Goal: Understand process/instructions: Learn how to perform a task or action

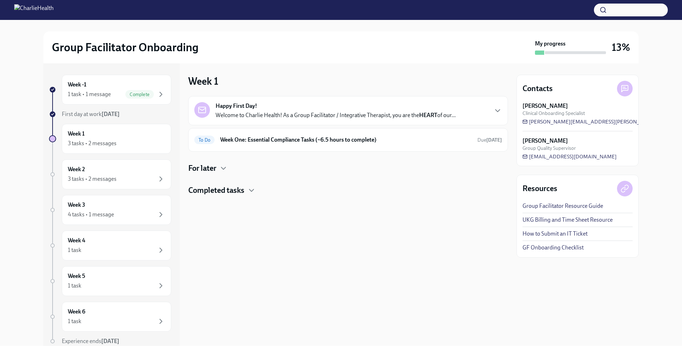
click at [475, 113] on div "Happy First Day! Welcome to Charlie Health! As a Group Facilitator / Integrativ…" at bounding box center [348, 110] width 308 height 17
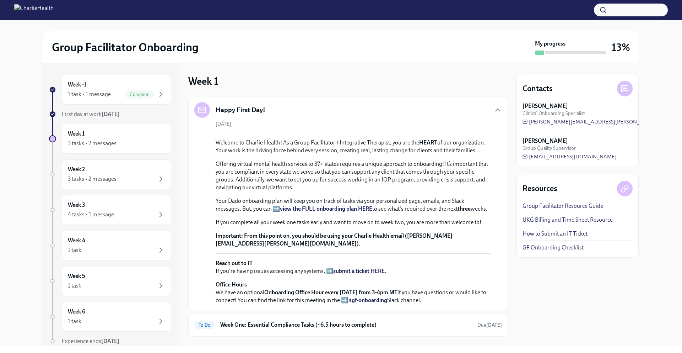
scroll to position [187, 0]
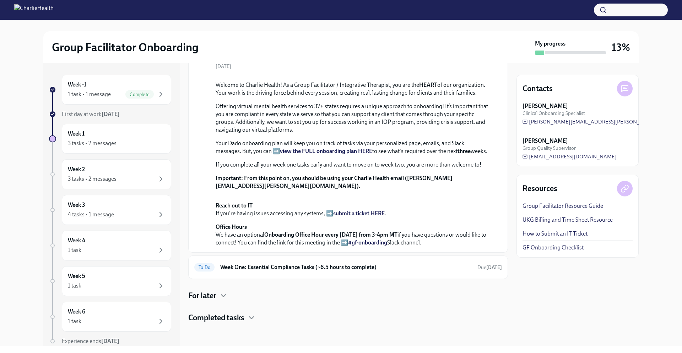
click at [244, 321] on h4 "Completed tasks" at bounding box center [216, 317] width 56 height 11
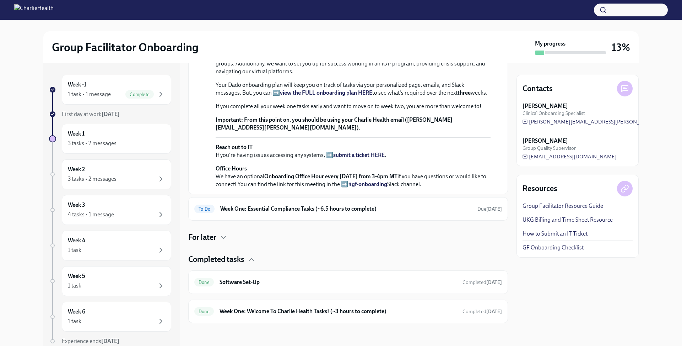
scroll to position [245, 0]
click at [227, 238] on icon "button" at bounding box center [223, 237] width 9 height 9
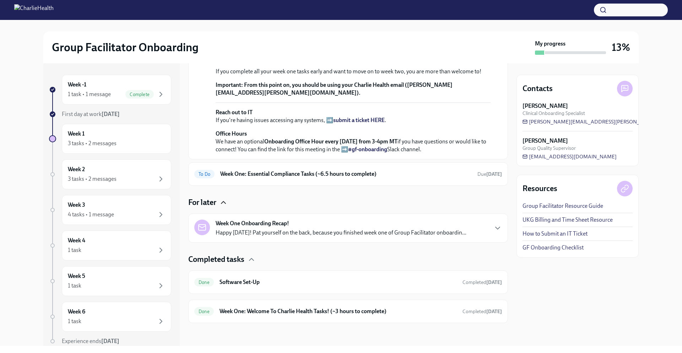
click at [224, 206] on icon "button" at bounding box center [223, 202] width 9 height 9
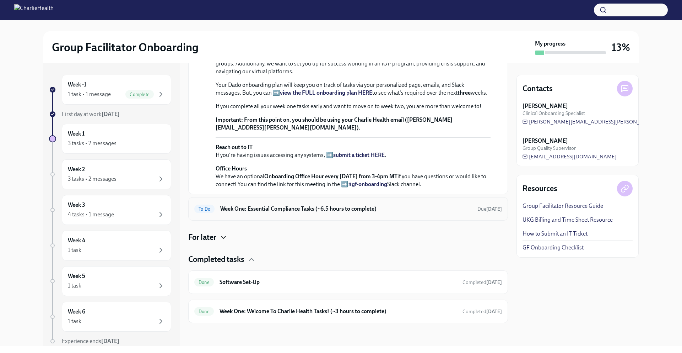
click at [428, 208] on h6 "Week One: Essential Compliance Tasks (~6.5 hours to complete)" at bounding box center [346, 209] width 252 height 8
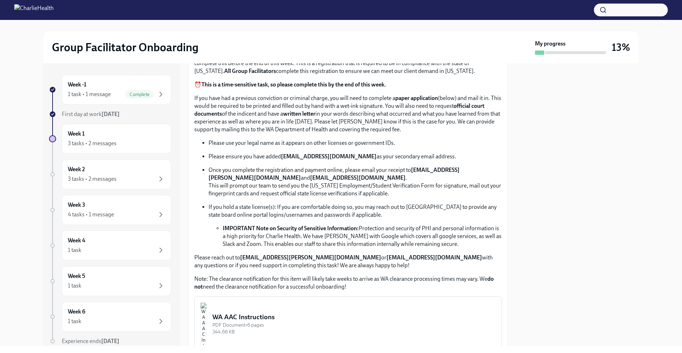
scroll to position [363, 0]
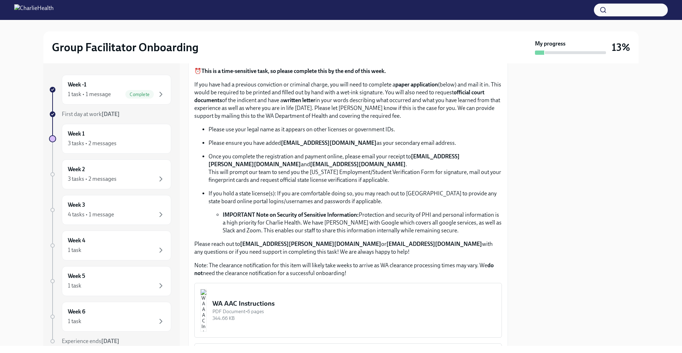
click at [330, 299] on div "WA AAC Instructions" at bounding box center [355, 303] width 284 height 9
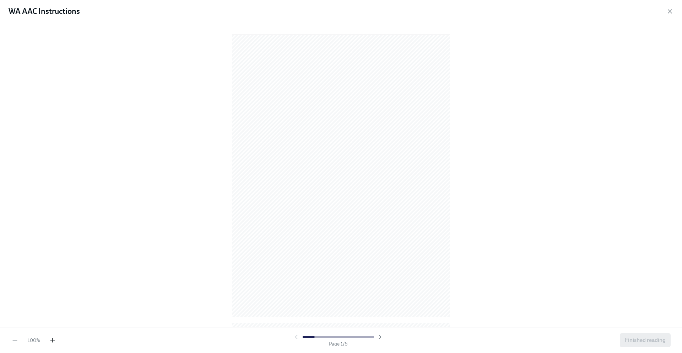
click at [53, 340] on icon "button" at bounding box center [52, 339] width 7 height 7
